Goal: Find specific page/section: Find specific page/section

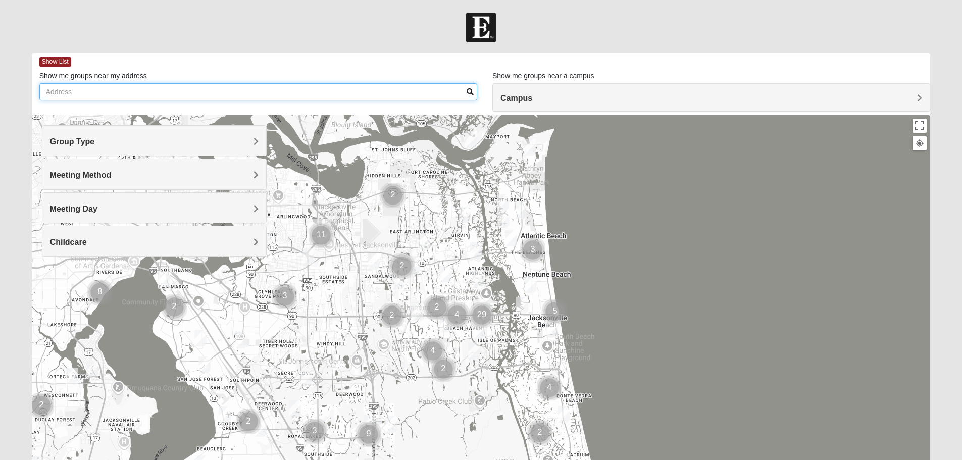
click at [194, 91] on input "Show me groups near my address" at bounding box center [258, 91] width 438 height 17
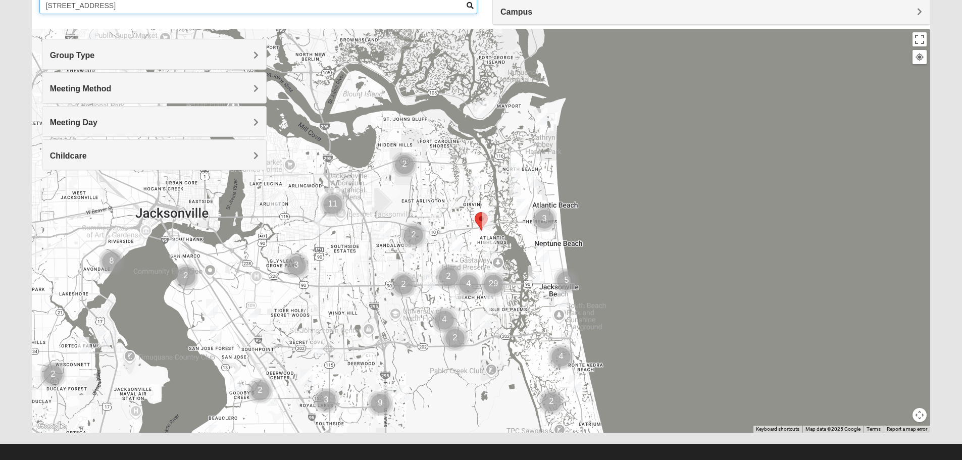
scroll to position [94, 0]
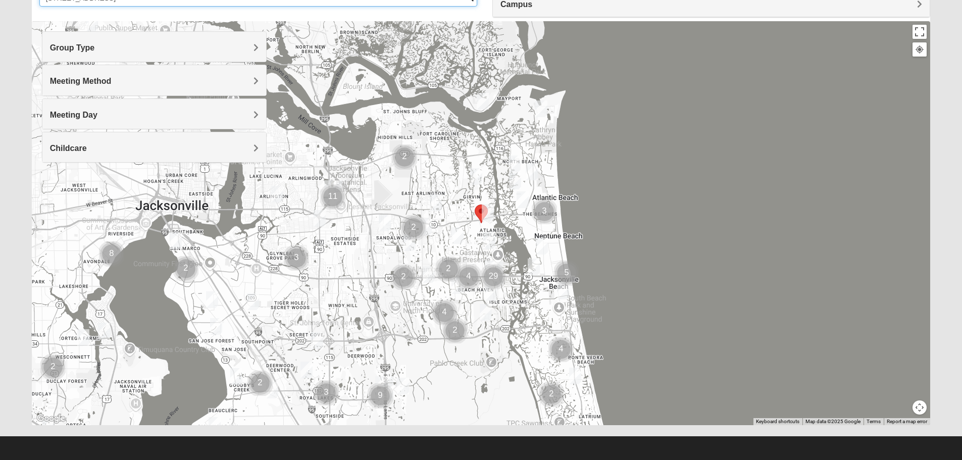
type input "1701 San Pablo Rd S, Jacksonville, FL"
click at [224, 50] on h4 "Group Type" at bounding box center [154, 48] width 209 height 10
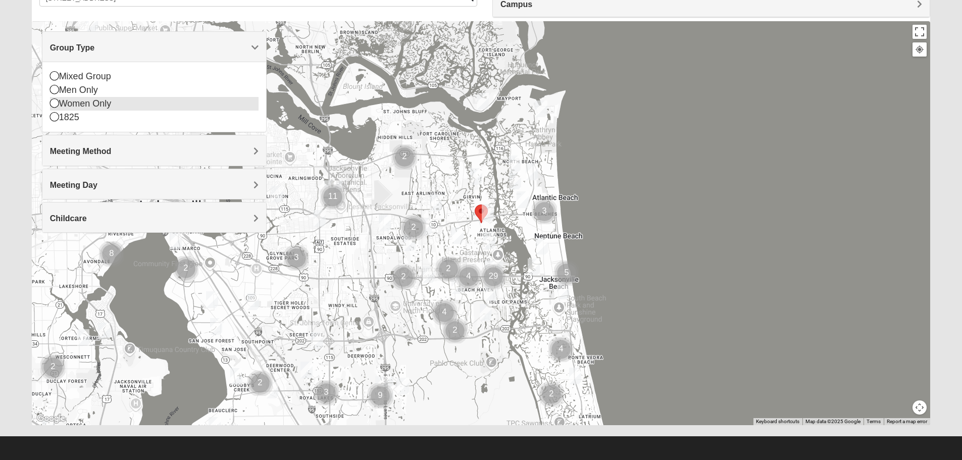
click at [83, 107] on div "Women Only" at bounding box center [154, 104] width 209 height 14
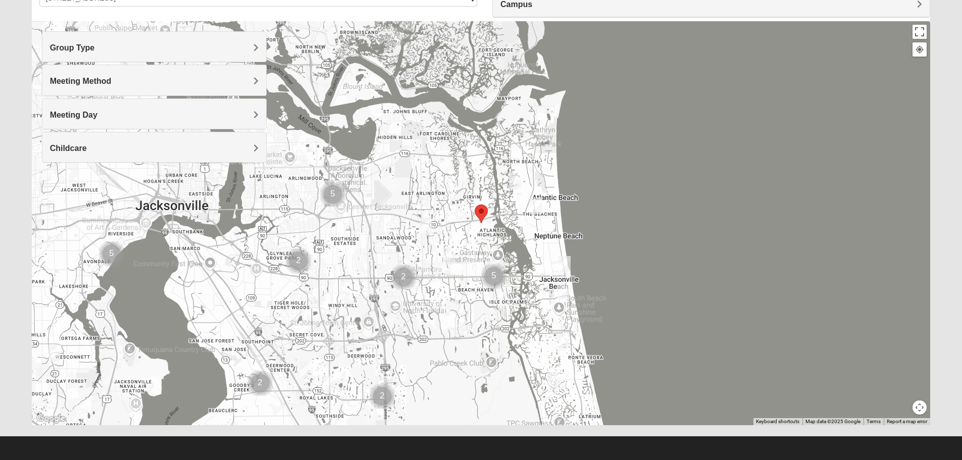
click at [146, 77] on h4 "Meeting Method" at bounding box center [154, 81] width 209 height 10
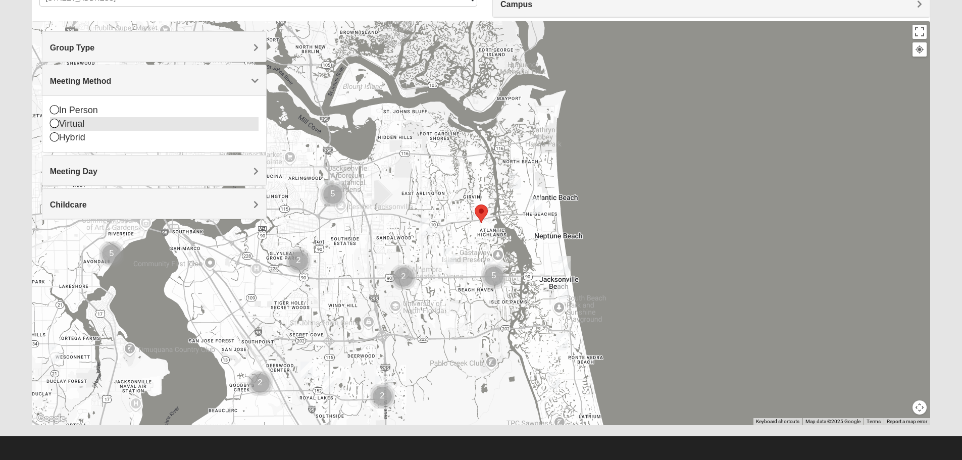
click at [52, 124] on icon at bounding box center [54, 123] width 9 height 9
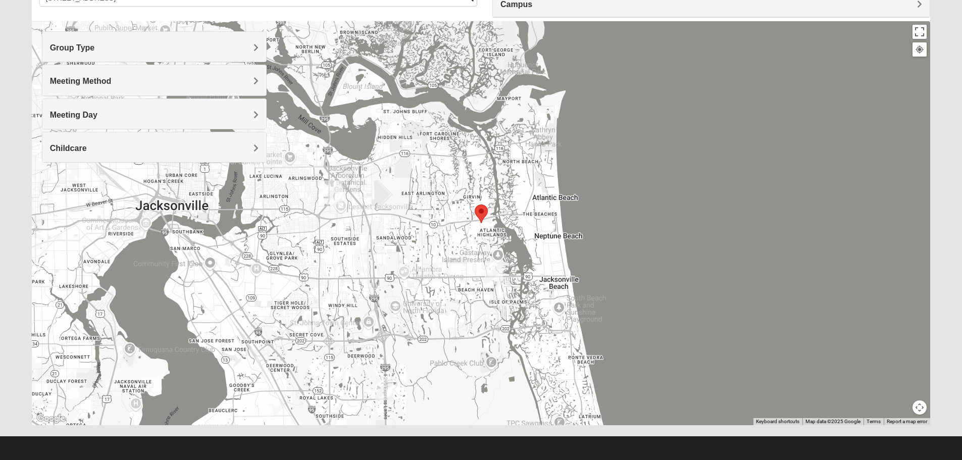
click at [169, 81] on h4 "Meeting Method" at bounding box center [154, 81] width 209 height 10
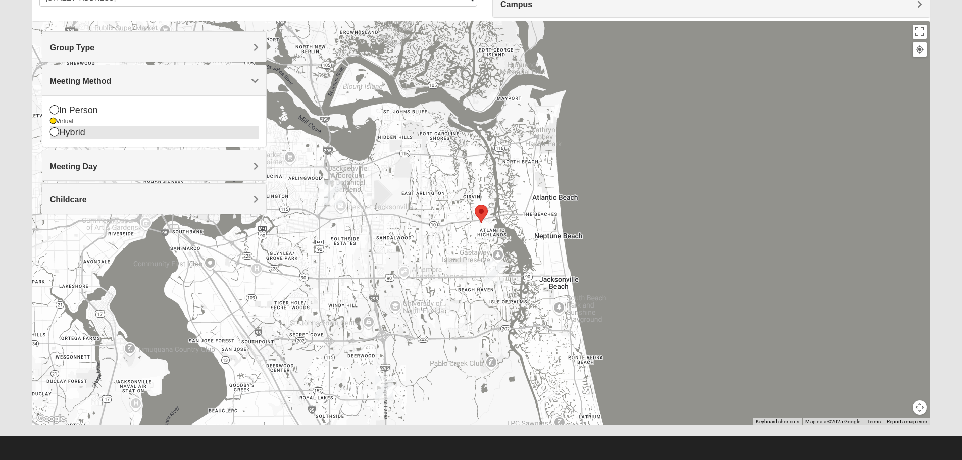
click at [95, 133] on div "Hybrid" at bounding box center [154, 133] width 209 height 14
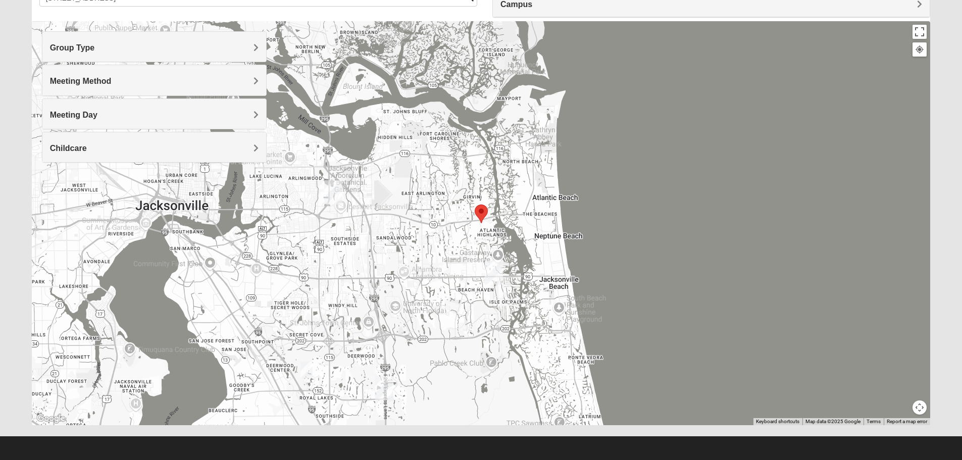
click at [173, 76] on div "Meeting Method" at bounding box center [154, 80] width 224 height 30
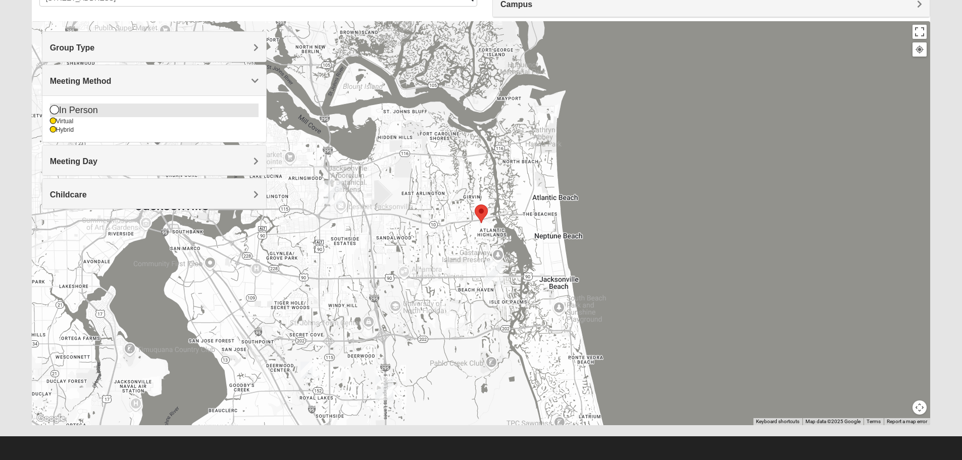
click at [54, 109] on icon at bounding box center [54, 109] width 9 height 9
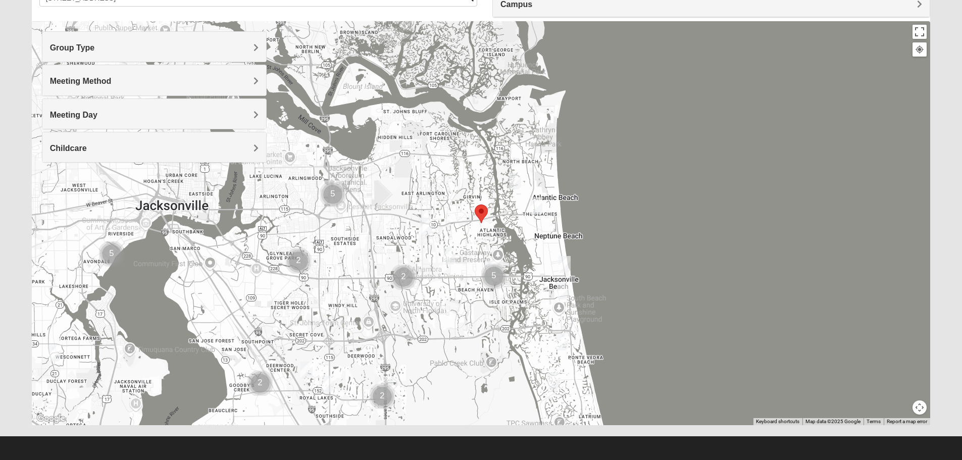
click at [112, 111] on h4 "Meeting Day" at bounding box center [154, 115] width 209 height 10
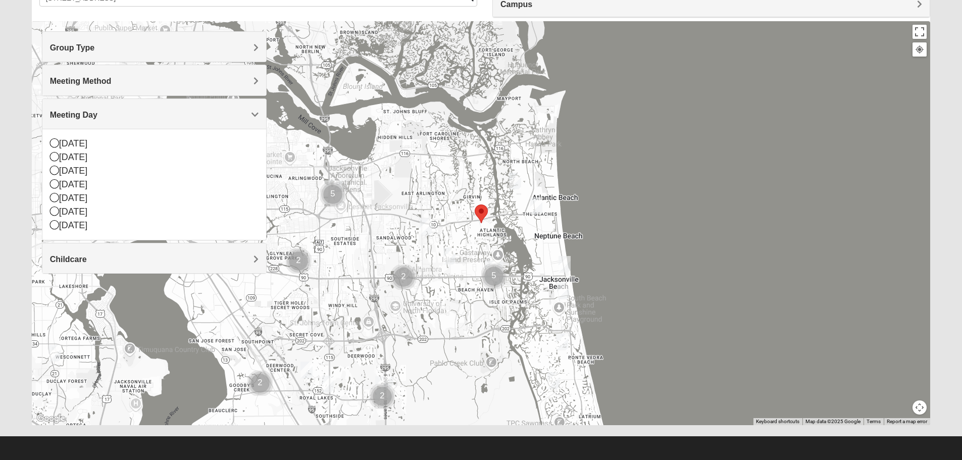
click at [112, 111] on h4 "Meeting Day" at bounding box center [154, 115] width 209 height 10
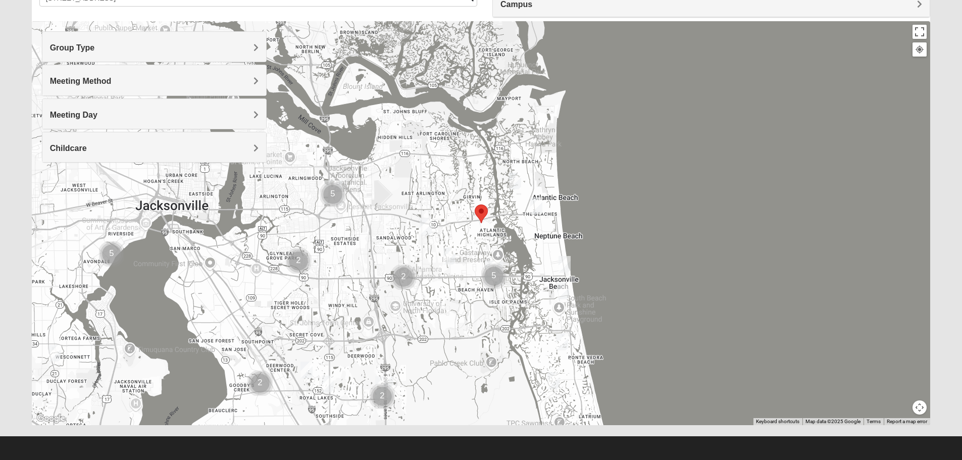
click at [110, 142] on div "Childcare" at bounding box center [154, 147] width 224 height 30
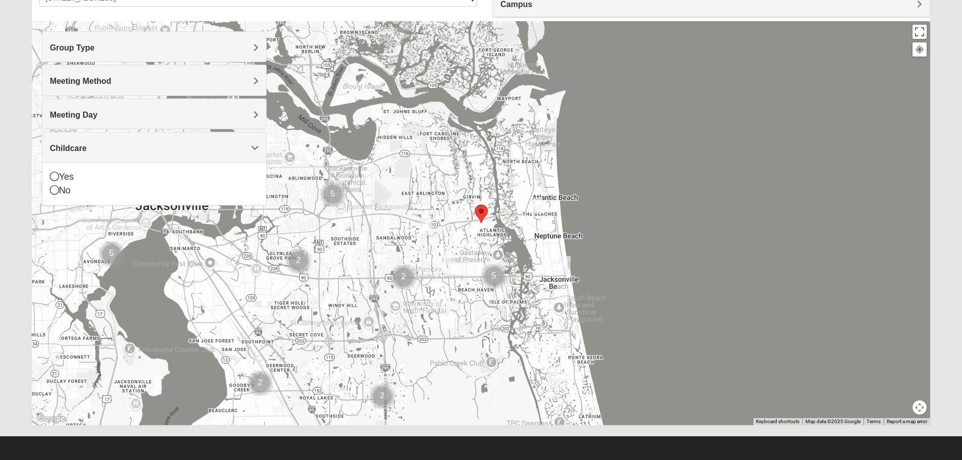
click at [110, 142] on div "Childcare" at bounding box center [154, 147] width 224 height 30
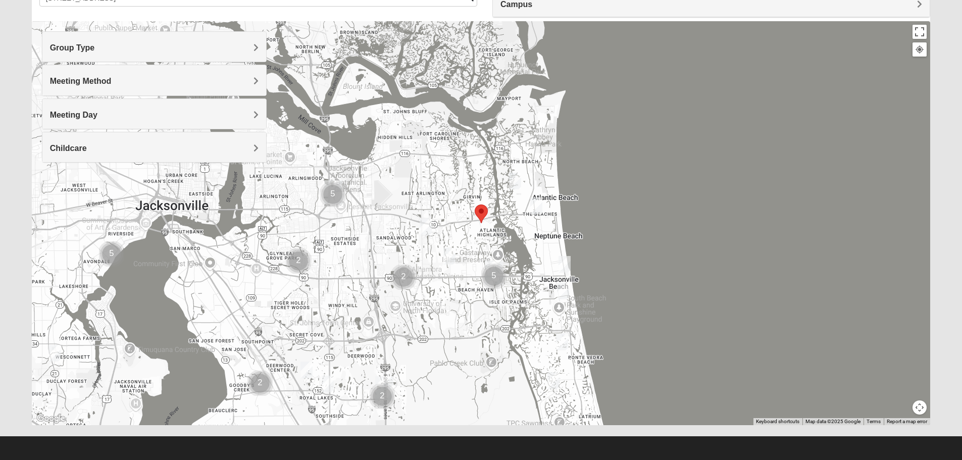
click at [137, 82] on h4 "Meeting Method" at bounding box center [154, 81] width 209 height 10
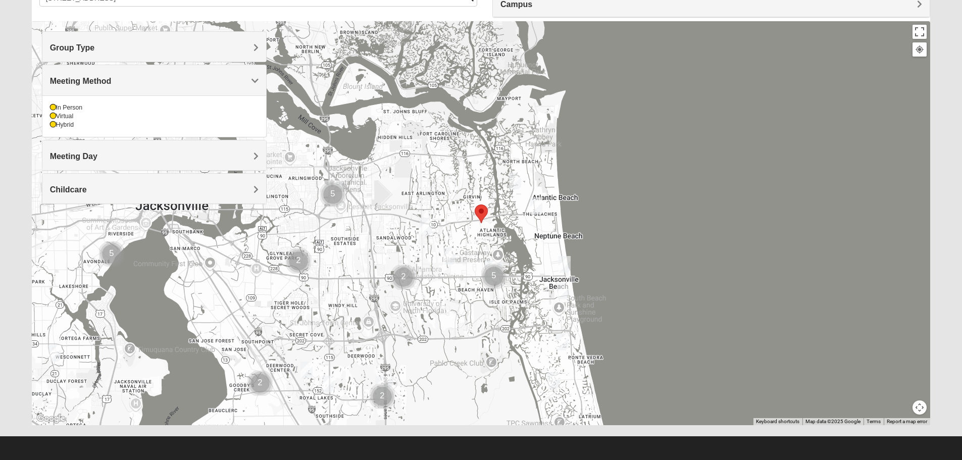
click at [143, 47] on h4 "Group Type" at bounding box center [154, 48] width 209 height 10
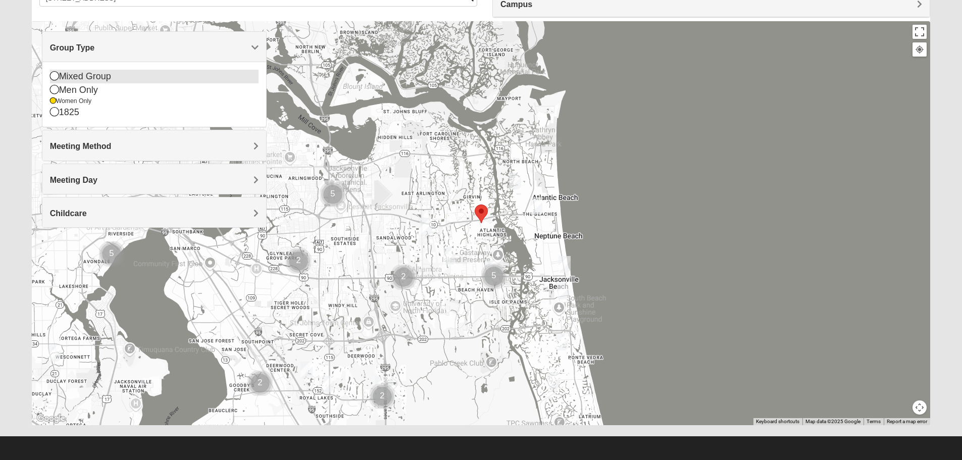
click at [90, 76] on div "Mixed Group" at bounding box center [154, 77] width 209 height 14
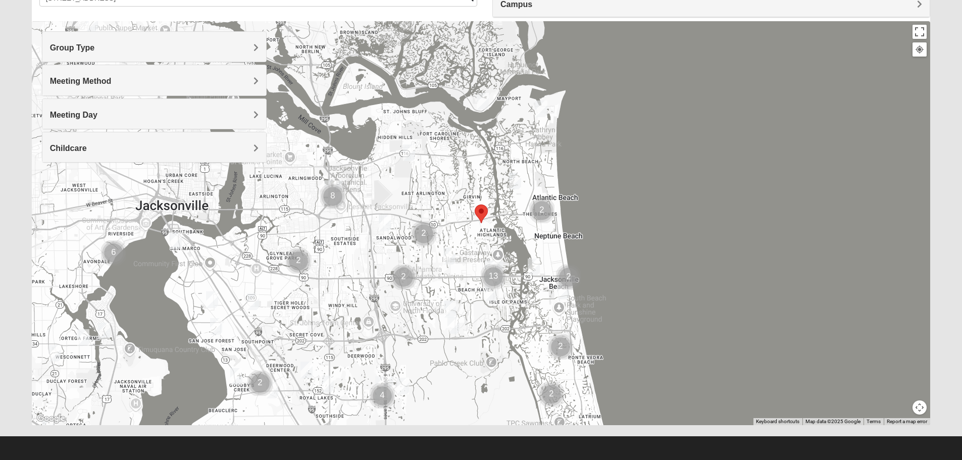
click at [139, 52] on h4 "Group Type" at bounding box center [154, 48] width 209 height 10
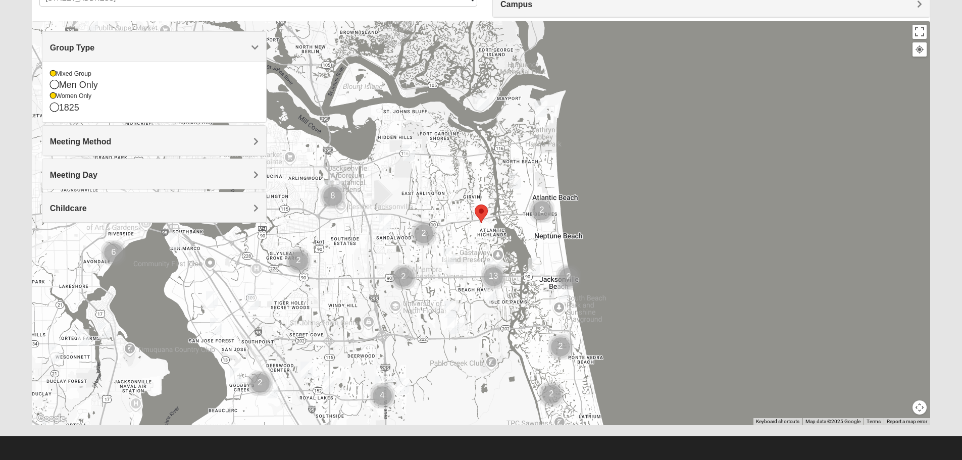
click at [798, 150] on div at bounding box center [481, 223] width 899 height 404
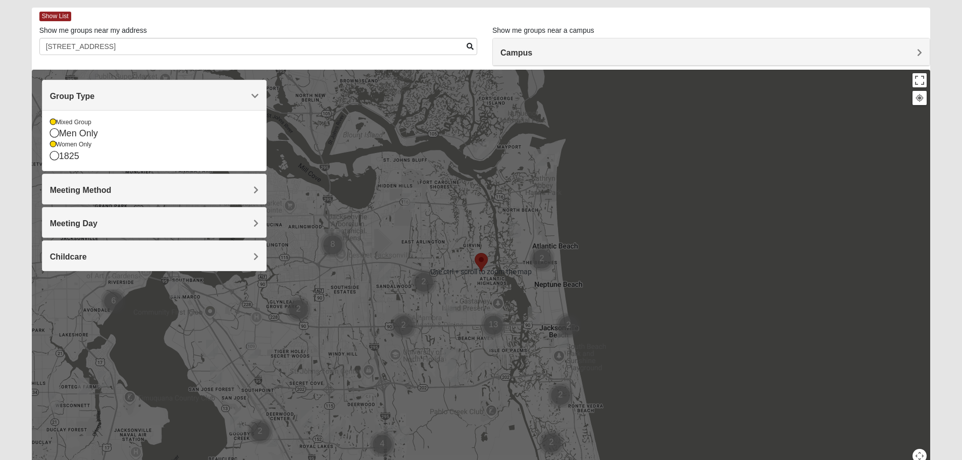
scroll to position [0, 0]
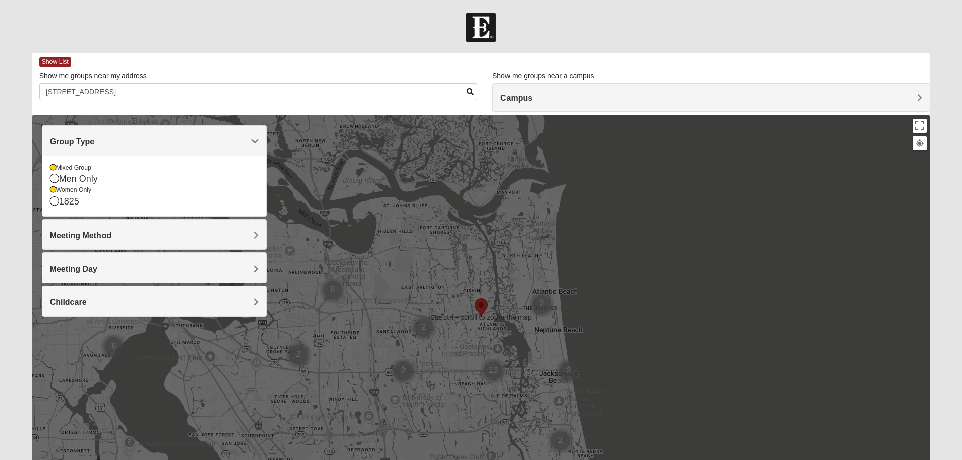
click at [465, 251] on div at bounding box center [481, 317] width 899 height 404
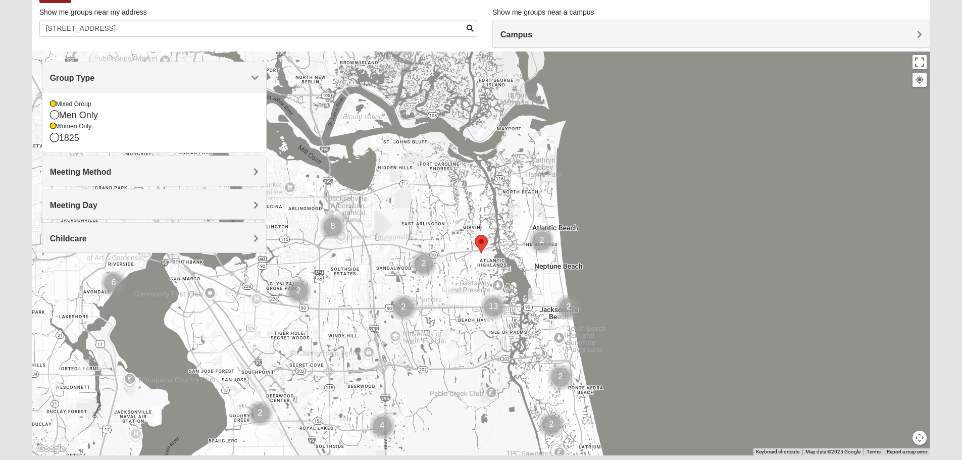
scroll to position [96, 0]
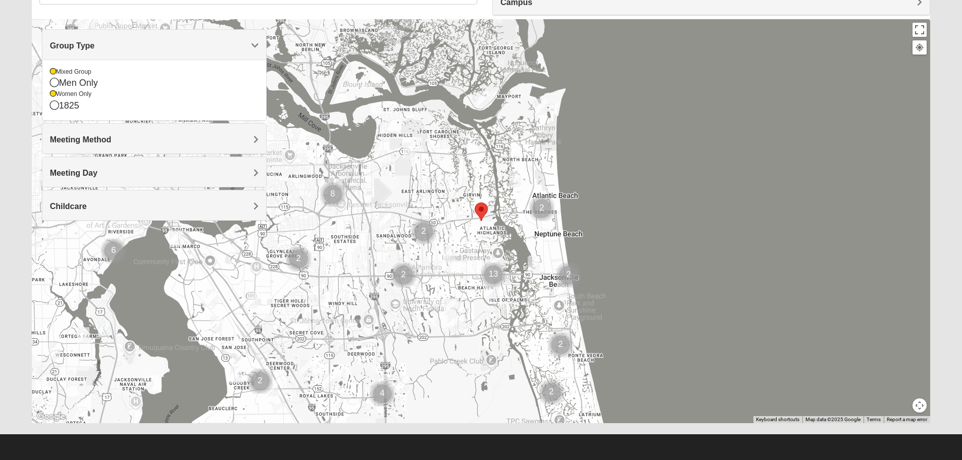
click at [447, 252] on img "Womens Parker/Vereen 32246" at bounding box center [450, 254] width 12 height 17
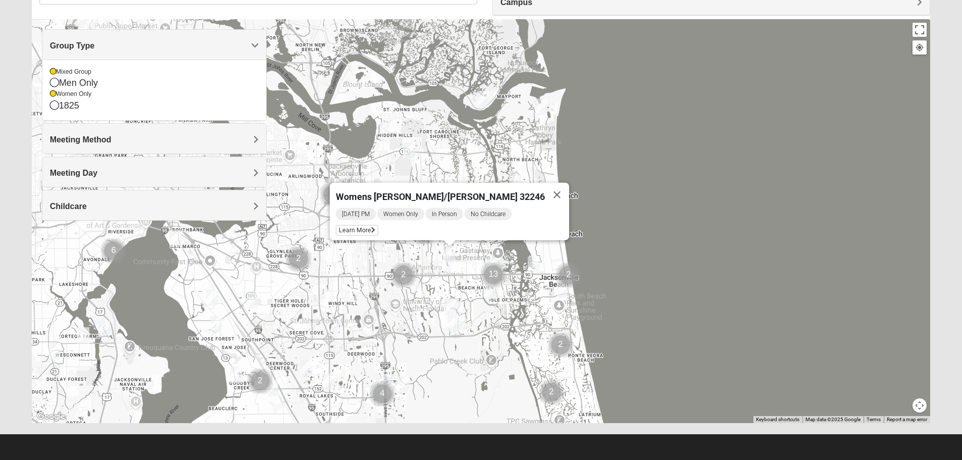
click at [704, 230] on div "Womens Parker/Vereen 32246 Monday PM Women Only In Person No Childcare Learn Mo…" at bounding box center [481, 221] width 899 height 404
click at [545, 189] on button "Close" at bounding box center [557, 195] width 24 height 24
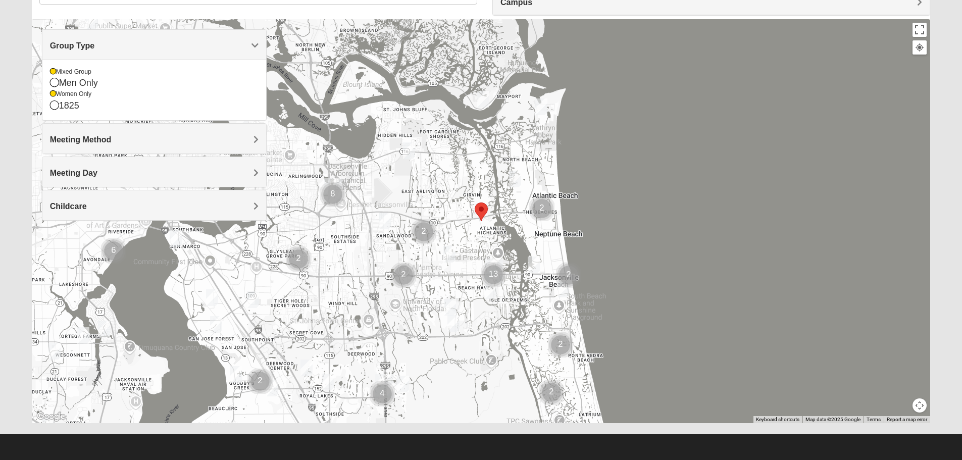
click at [516, 175] on img "Womens Gatch 32233" at bounding box center [515, 179] width 12 height 17
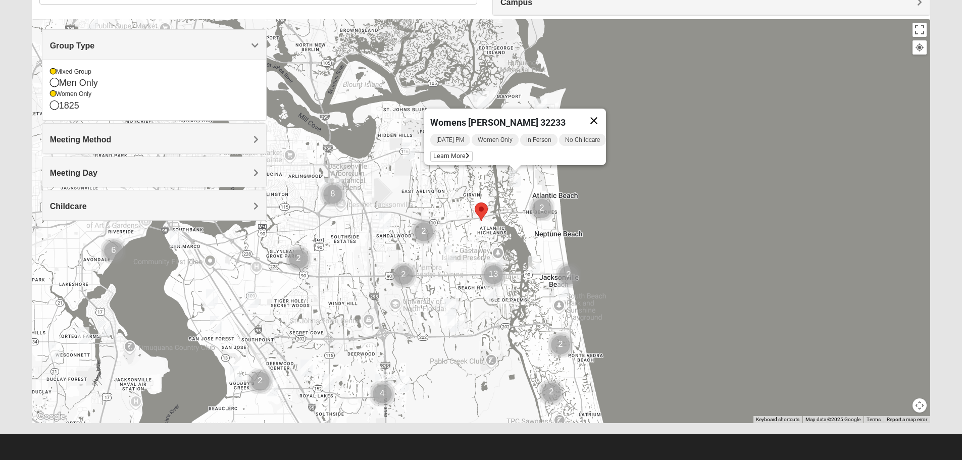
click at [603, 115] on button "Close" at bounding box center [594, 121] width 24 height 24
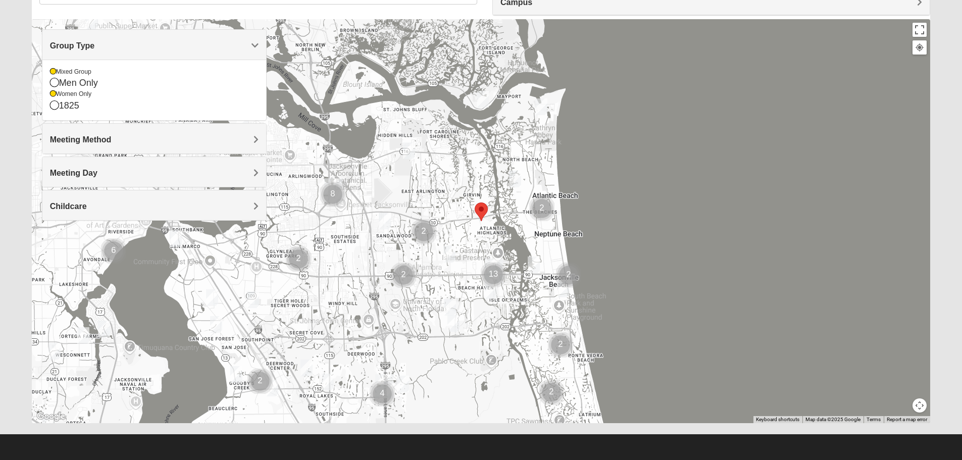
click at [562, 288] on img "Womens Harnek/Holterman 32250" at bounding box center [563, 289] width 12 height 17
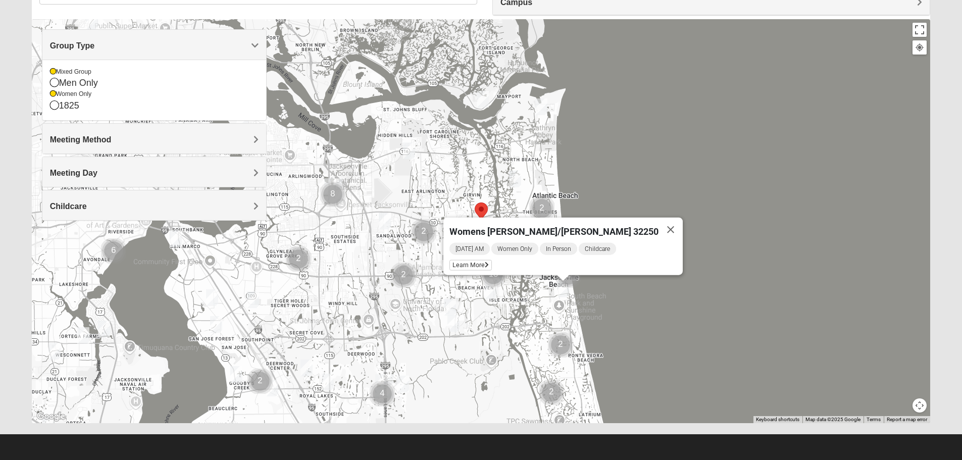
click at [659, 222] on button "Close" at bounding box center [671, 230] width 24 height 24
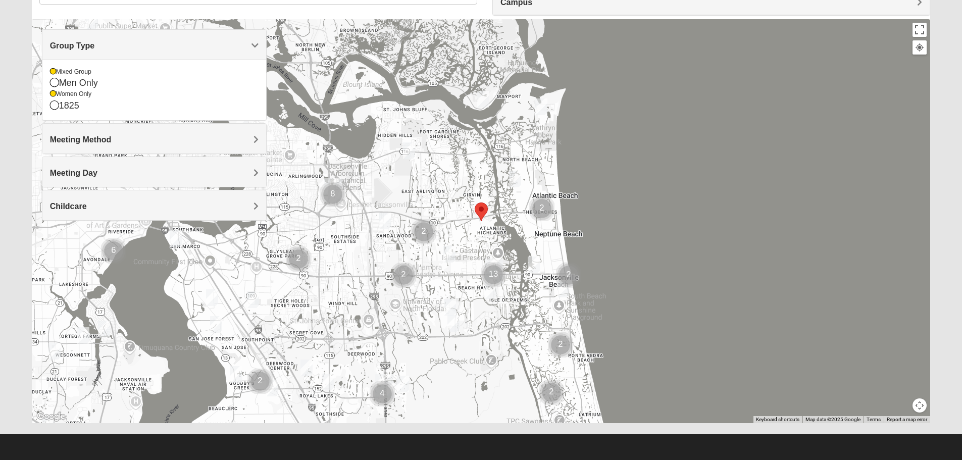
click at [410, 150] on img "Mixed Vilagi 32225" at bounding box center [409, 150] width 12 height 17
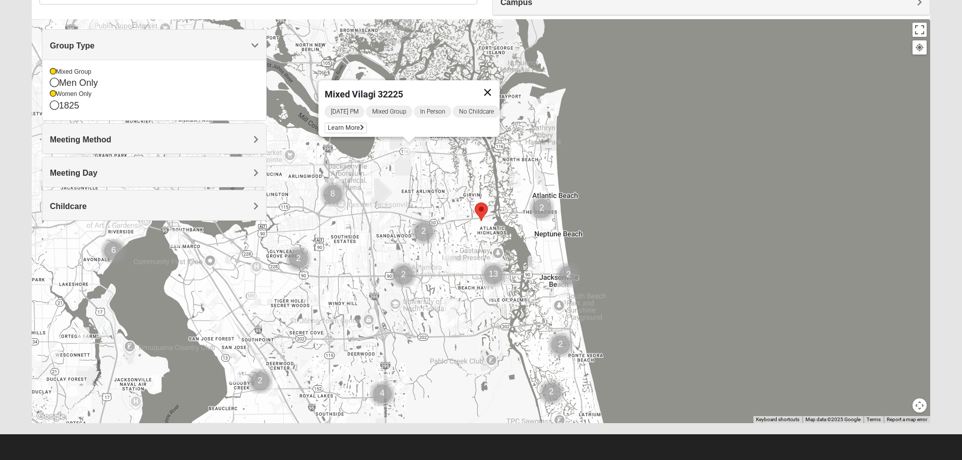
click at [496, 86] on button "Close" at bounding box center [487, 92] width 24 height 24
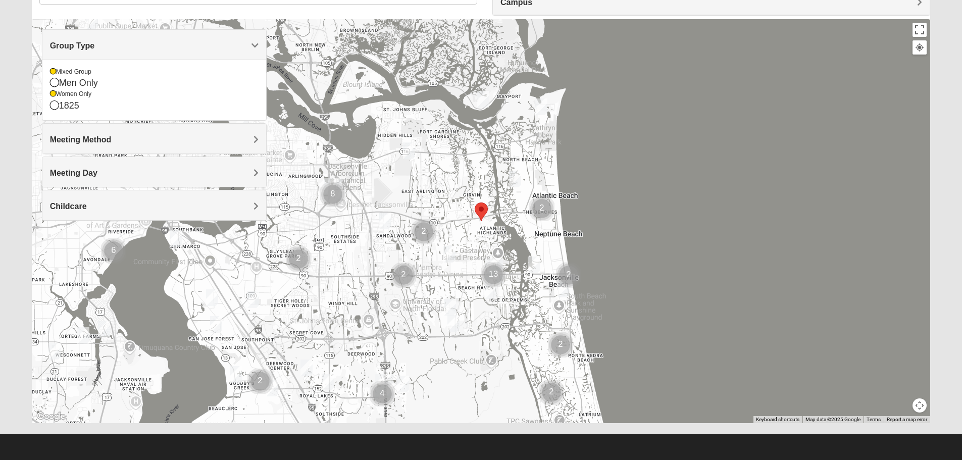
click at [384, 225] on img "Mixed Cossio/Maines 32246" at bounding box center [385, 221] width 12 height 17
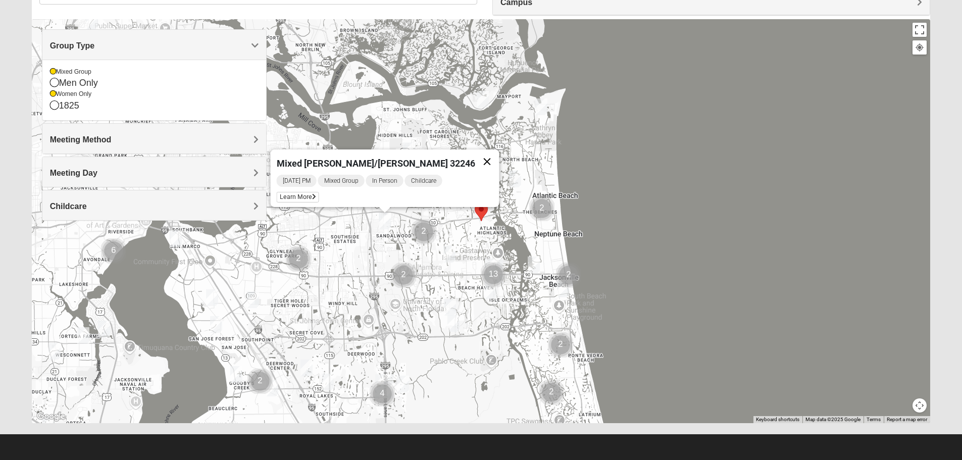
click at [475, 158] on button "Close" at bounding box center [487, 162] width 24 height 24
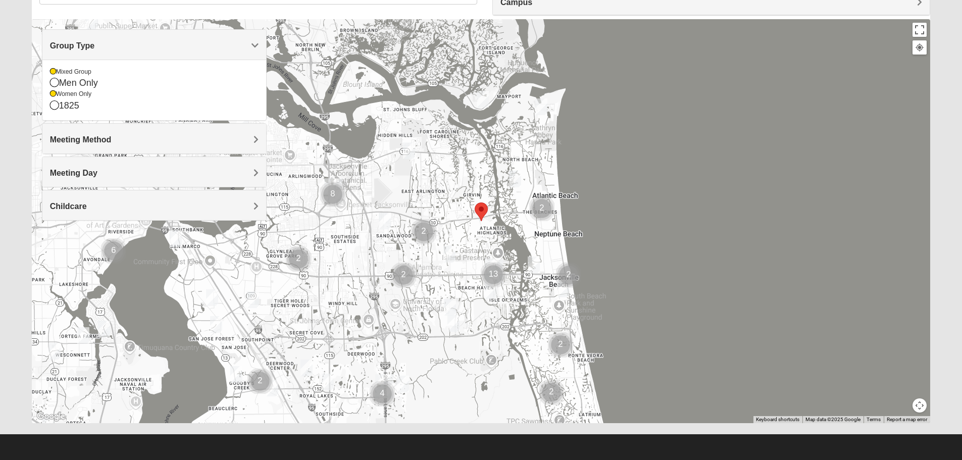
click at [532, 263] on img "Mixed Schneider 32250" at bounding box center [534, 265] width 12 height 17
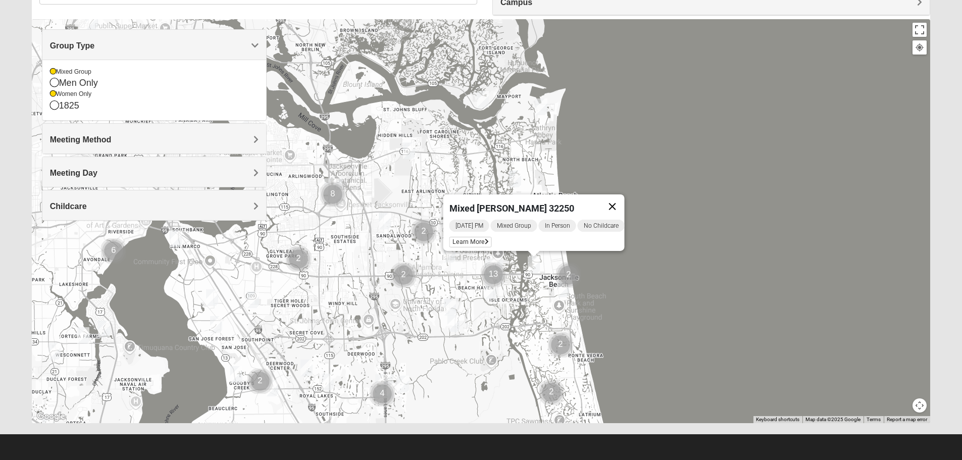
click at [615, 201] on button "Close" at bounding box center [612, 206] width 24 height 24
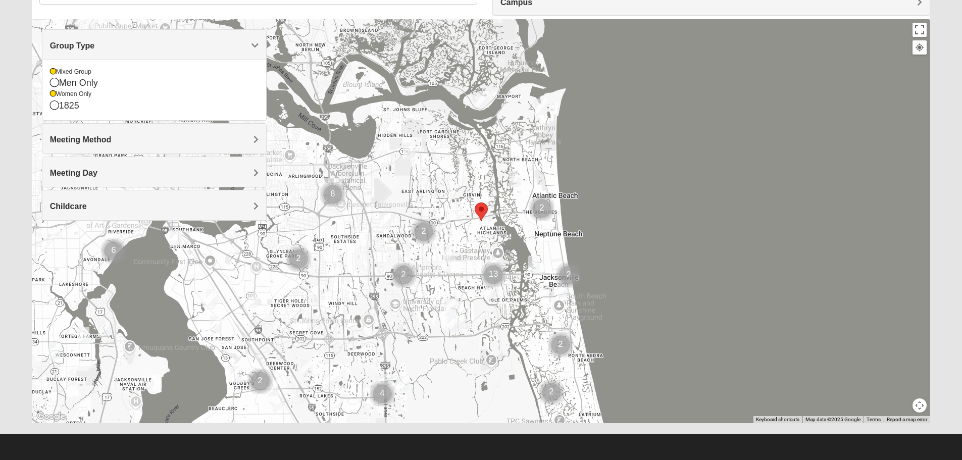
click at [491, 287] on img "Cluster of 13 groups" at bounding box center [493, 274] width 25 height 25
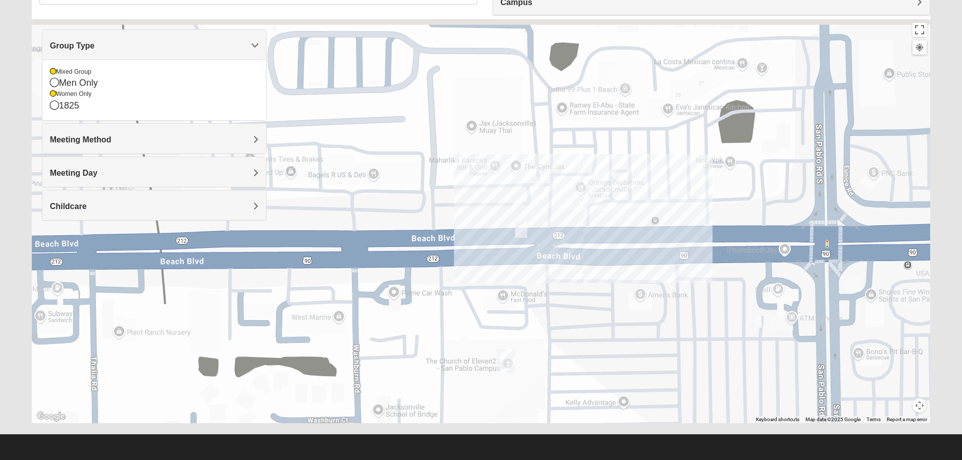
drag, startPoint x: 481, startPoint y: 117, endPoint x: 468, endPoint y: 217, distance: 101.3
click at [468, 217] on div at bounding box center [481, 221] width 899 height 404
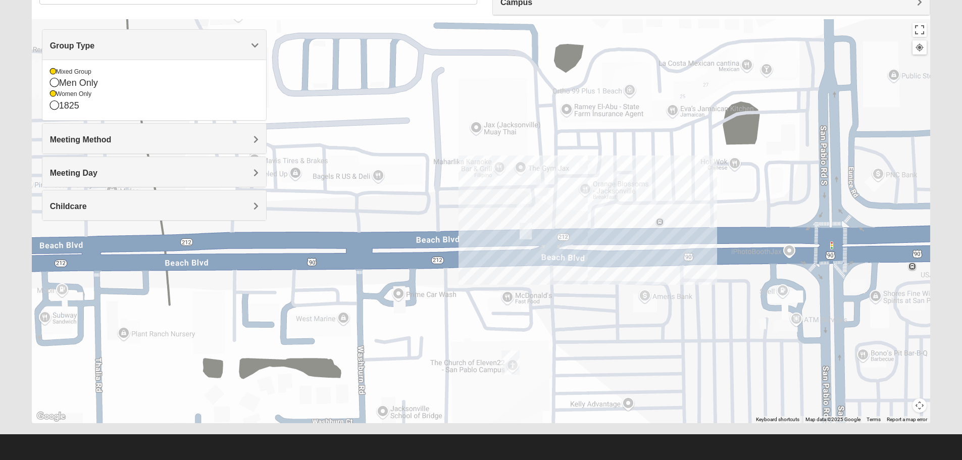
click at [555, 199] on div at bounding box center [481, 221] width 899 height 404
